Goal: Information Seeking & Learning: Check status

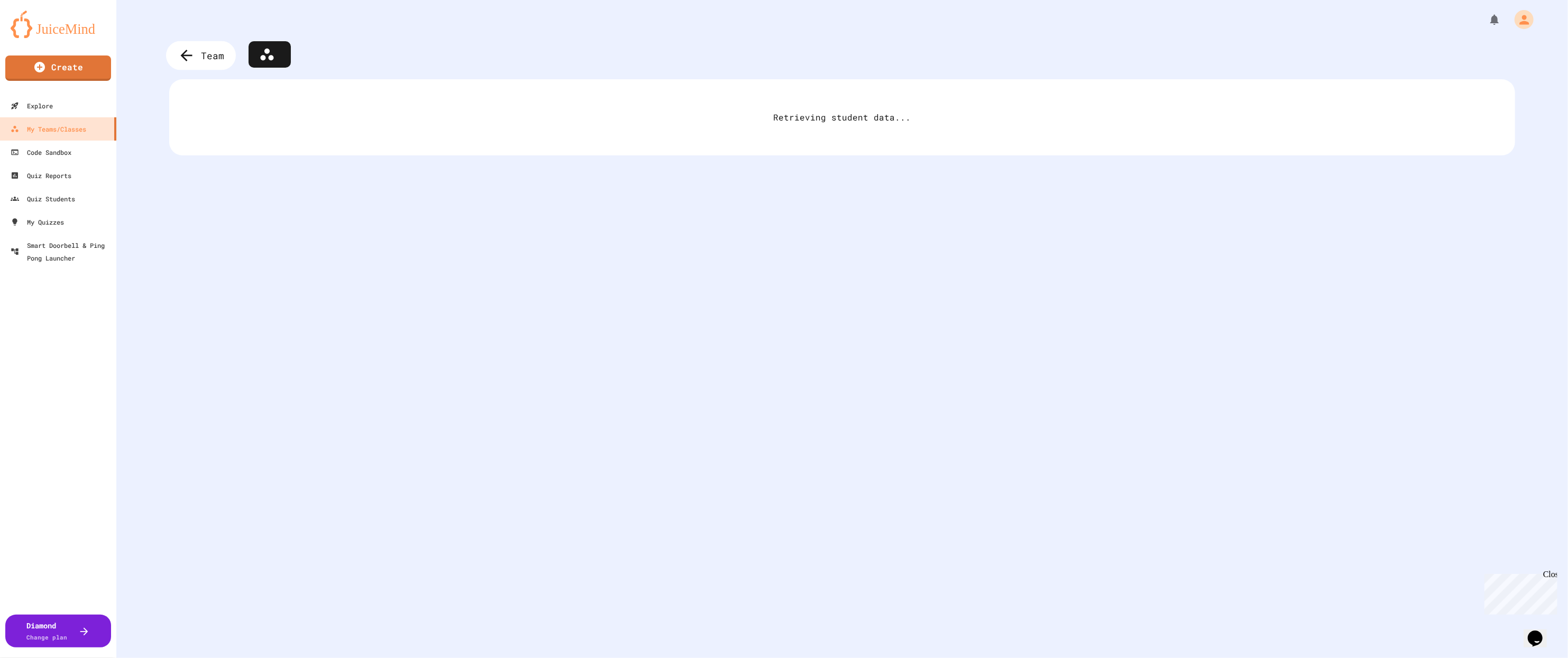
click at [201, 63] on div "Team" at bounding box center [200, 56] width 70 height 29
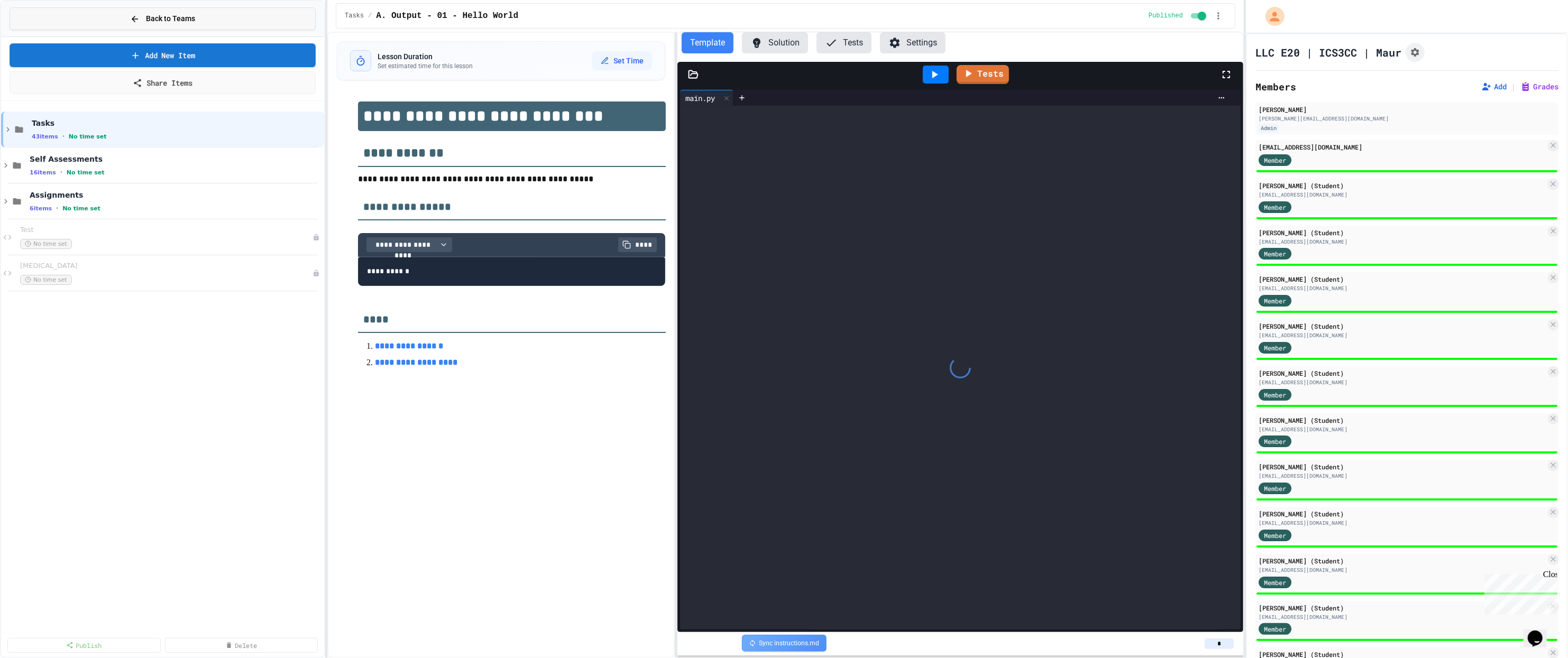
click at [108, 15] on button "Back to Teams" at bounding box center [162, 19] width 306 height 23
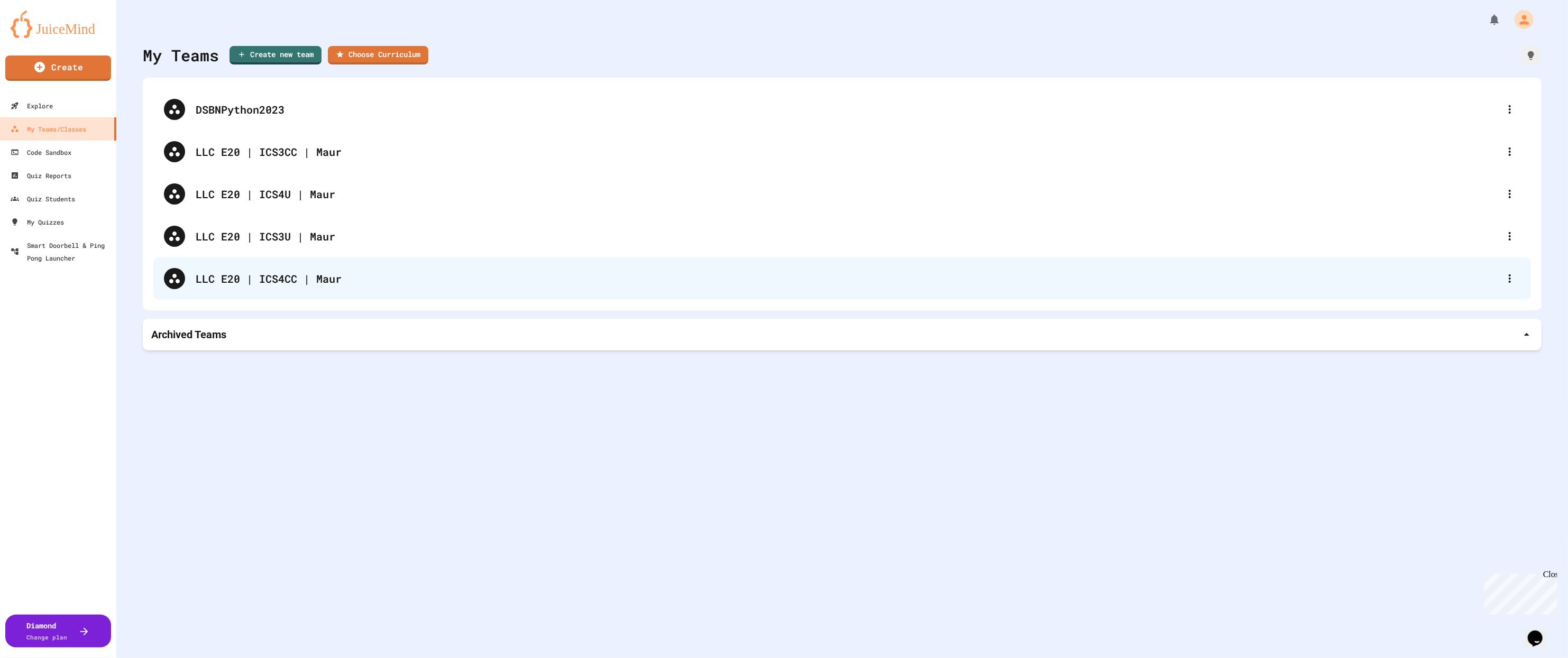
click at [220, 265] on div "LLC E20 | ICS4CC | Maur" at bounding box center [842, 279] width 1378 height 42
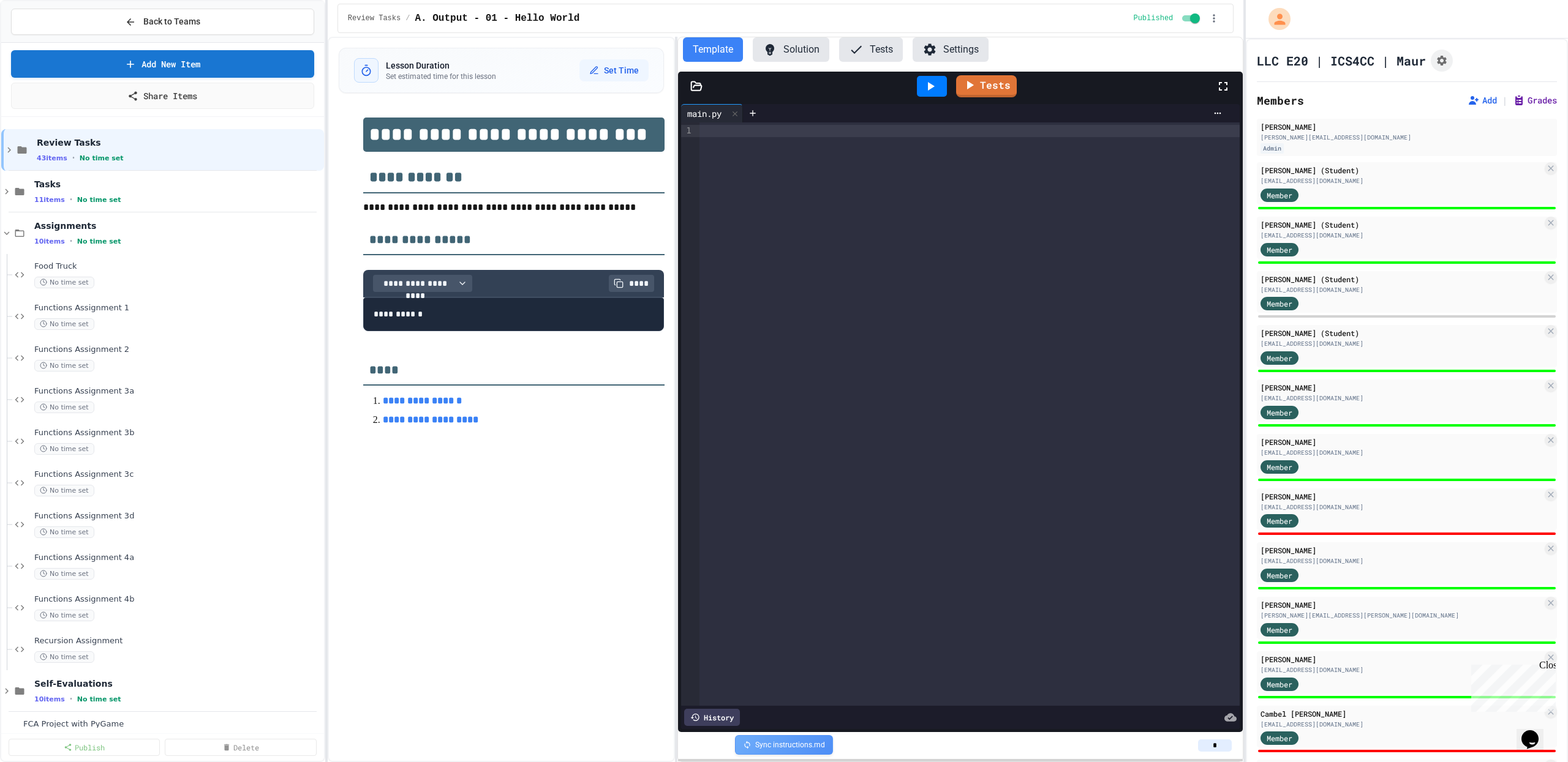
click at [1512, 103] on button "Grades" at bounding box center [1534, 100] width 44 height 13
